Goal: Check status: Check status

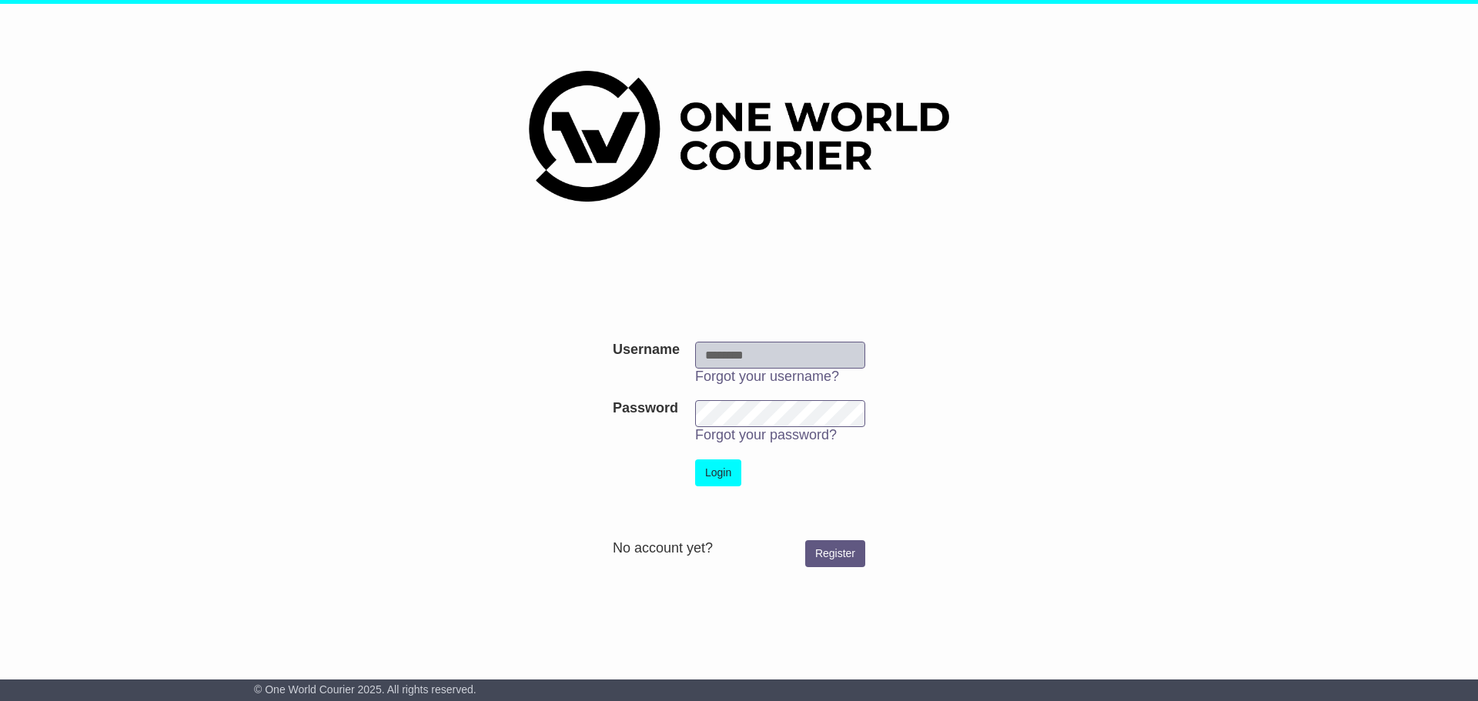
click at [701, 358] on input "Username" at bounding box center [780, 355] width 170 height 27
type input "**********"
click at [720, 472] on button "Login" at bounding box center [718, 472] width 46 height 27
